Goal: Check status: Check status

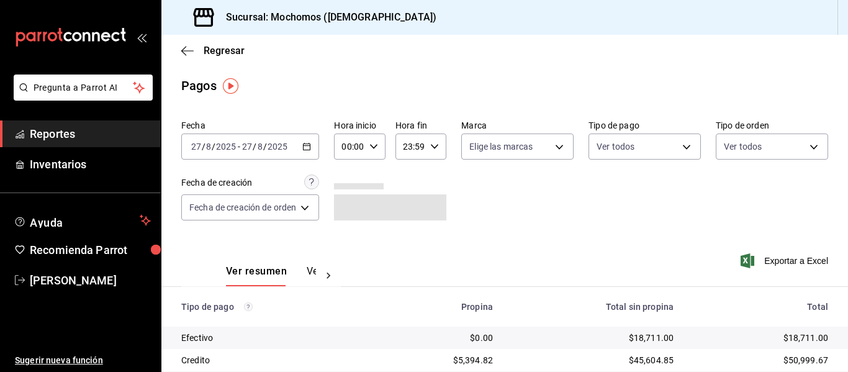
click at [369, 148] on icon "button" at bounding box center [373, 146] width 9 height 9
click at [341, 204] on button "05" at bounding box center [348, 207] width 20 height 25
type input "05:00"
click at [520, 194] on div at bounding box center [424, 186] width 848 height 372
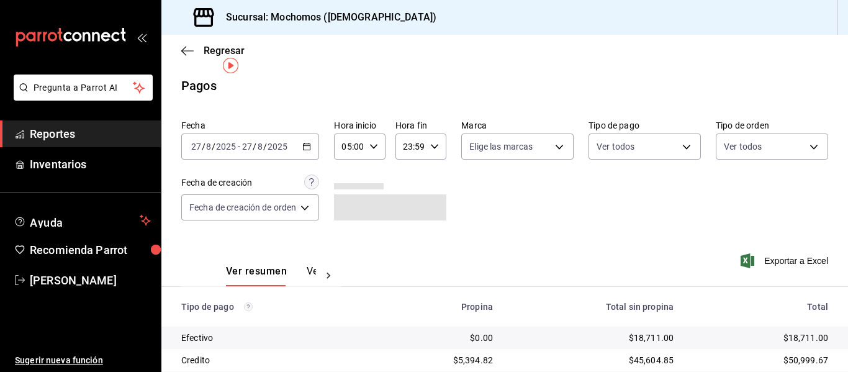
scroll to position [176, 0]
